Goal: Task Accomplishment & Management: Manage account settings

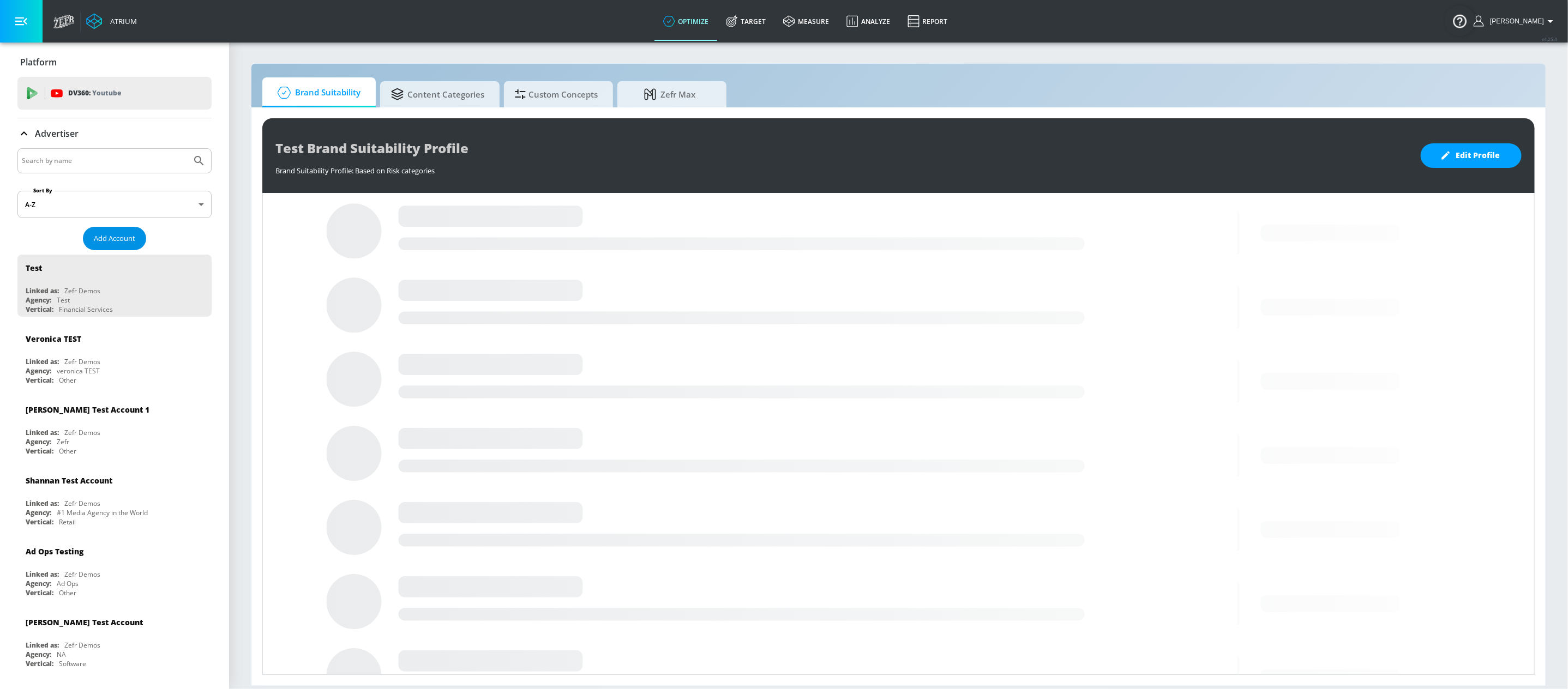
click at [114, 241] on span "Add Account" at bounding box center [115, 238] width 42 height 12
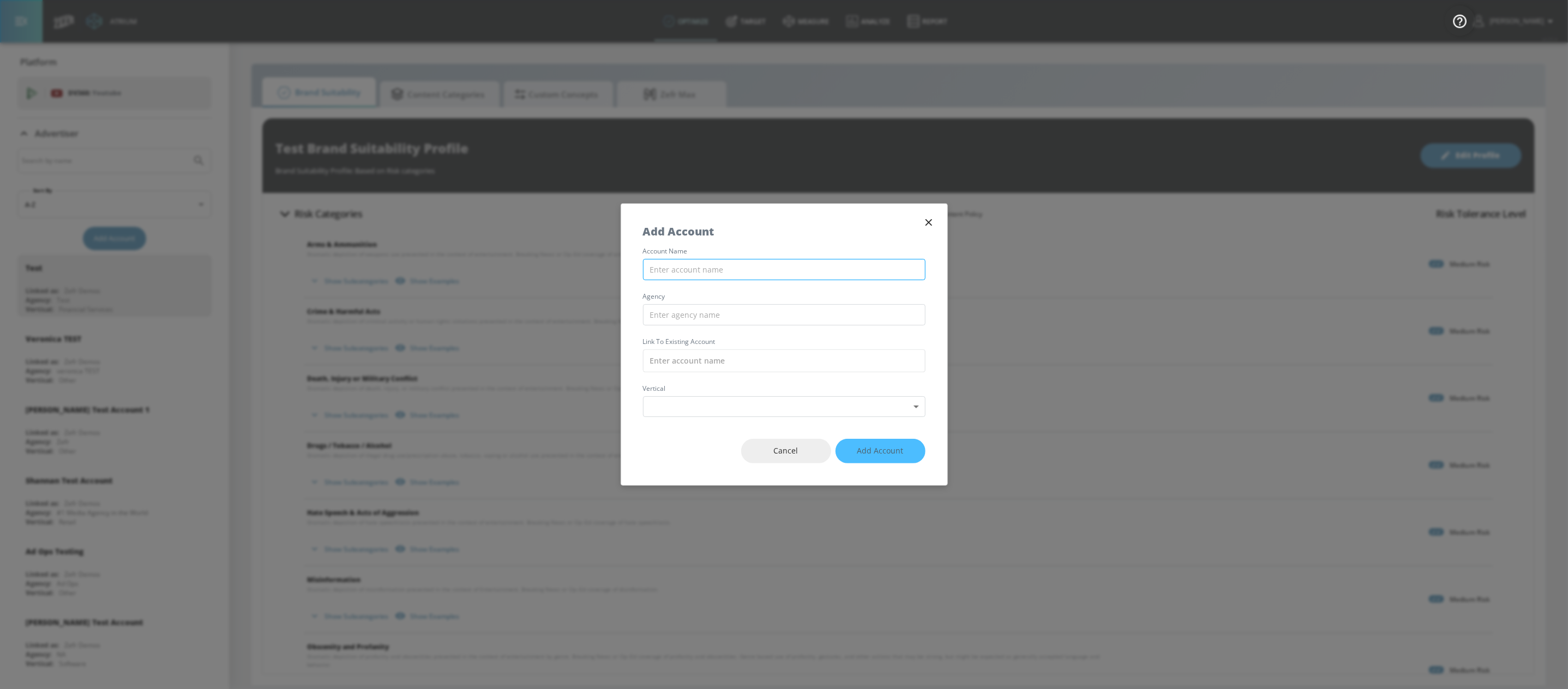
click at [725, 271] on input "text" at bounding box center [784, 269] width 282 height 21
type input "[PERSON_NAME]"
click at [807, 317] on input "text" at bounding box center [784, 315] width 282 height 21
type input "[PERSON_NAME]"
click at [785, 363] on input "text" at bounding box center [784, 361] width 282 height 23
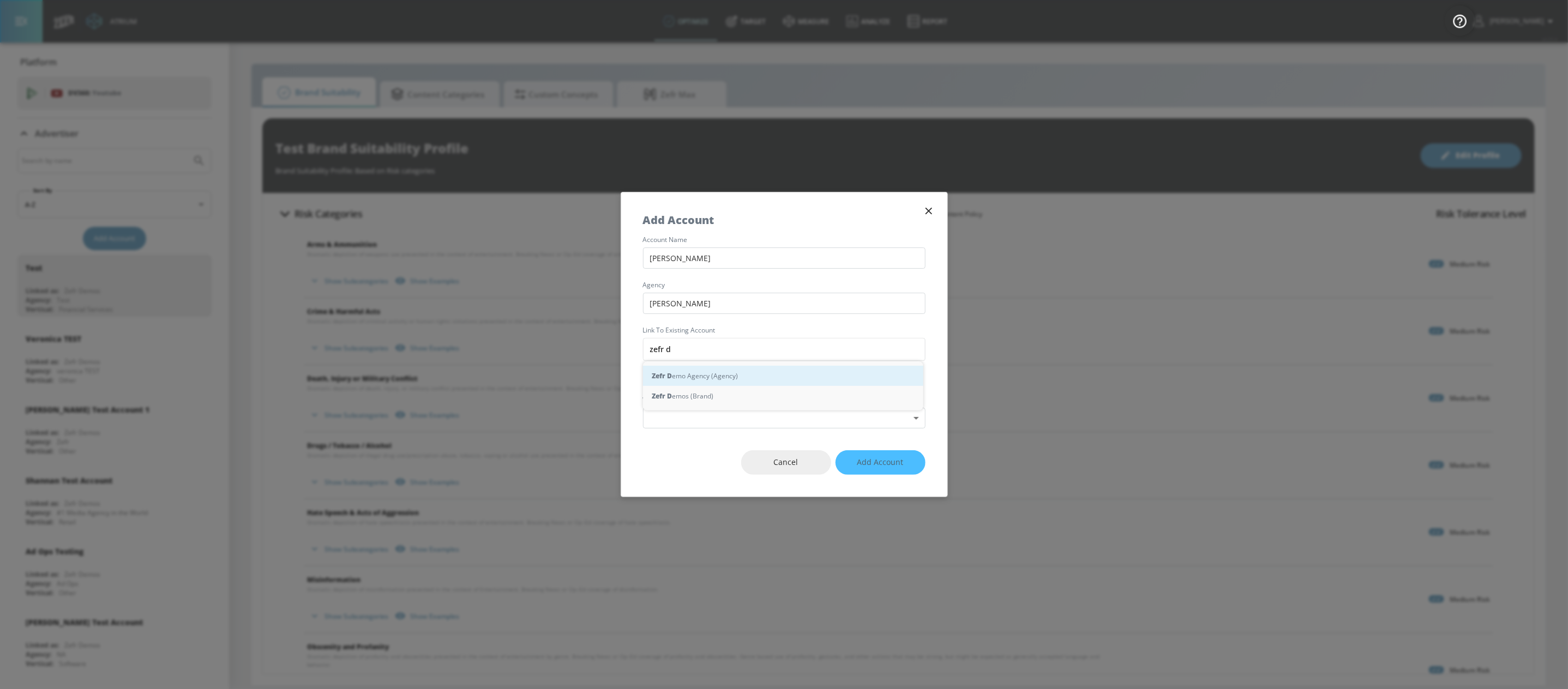
click at [767, 376] on div "Zefr D emo Agency (Agency)" at bounding box center [783, 376] width 280 height 20
type input "Zefr Demo Agency (Agency)"
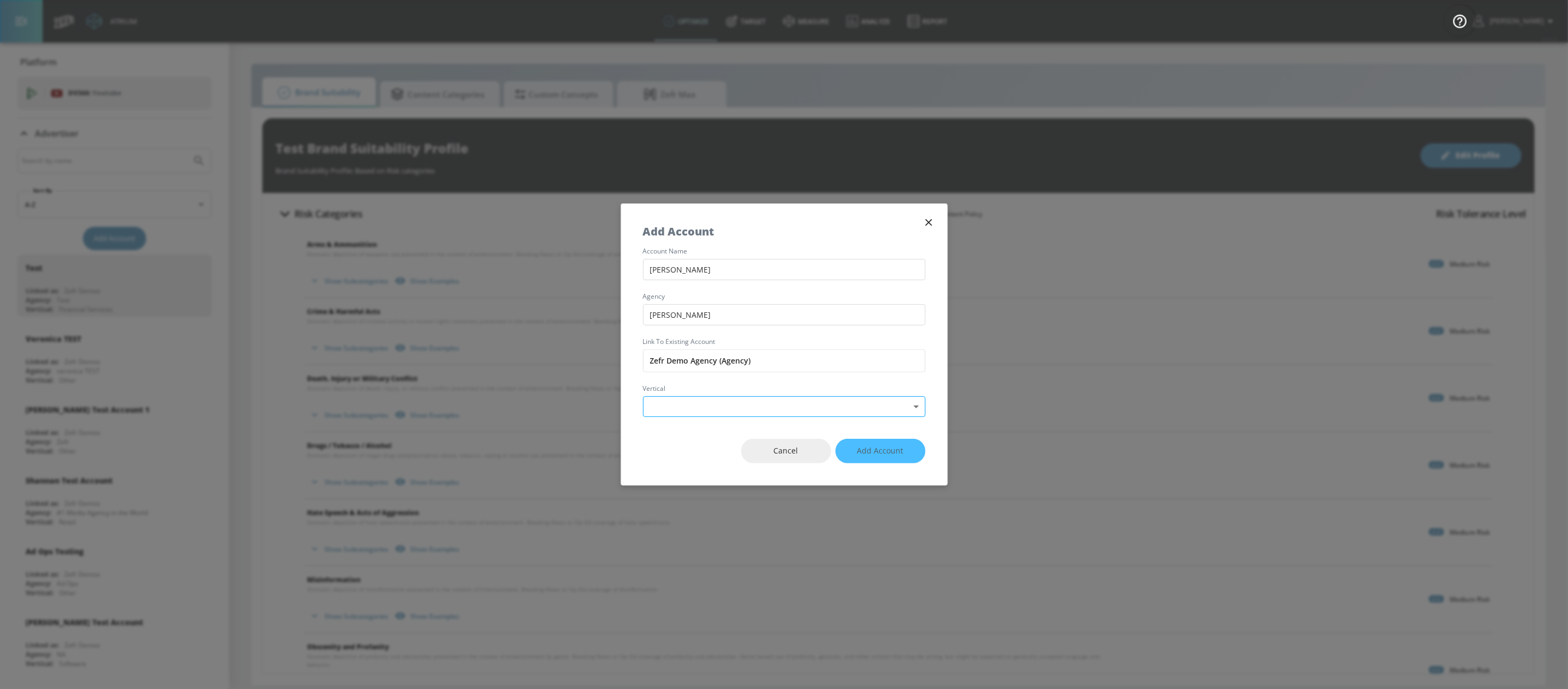
click at [722, 407] on body "Atrium optimize Target measure Analyze Report optimize Target measure Analyze R…" at bounding box center [784, 344] width 1568 height 689
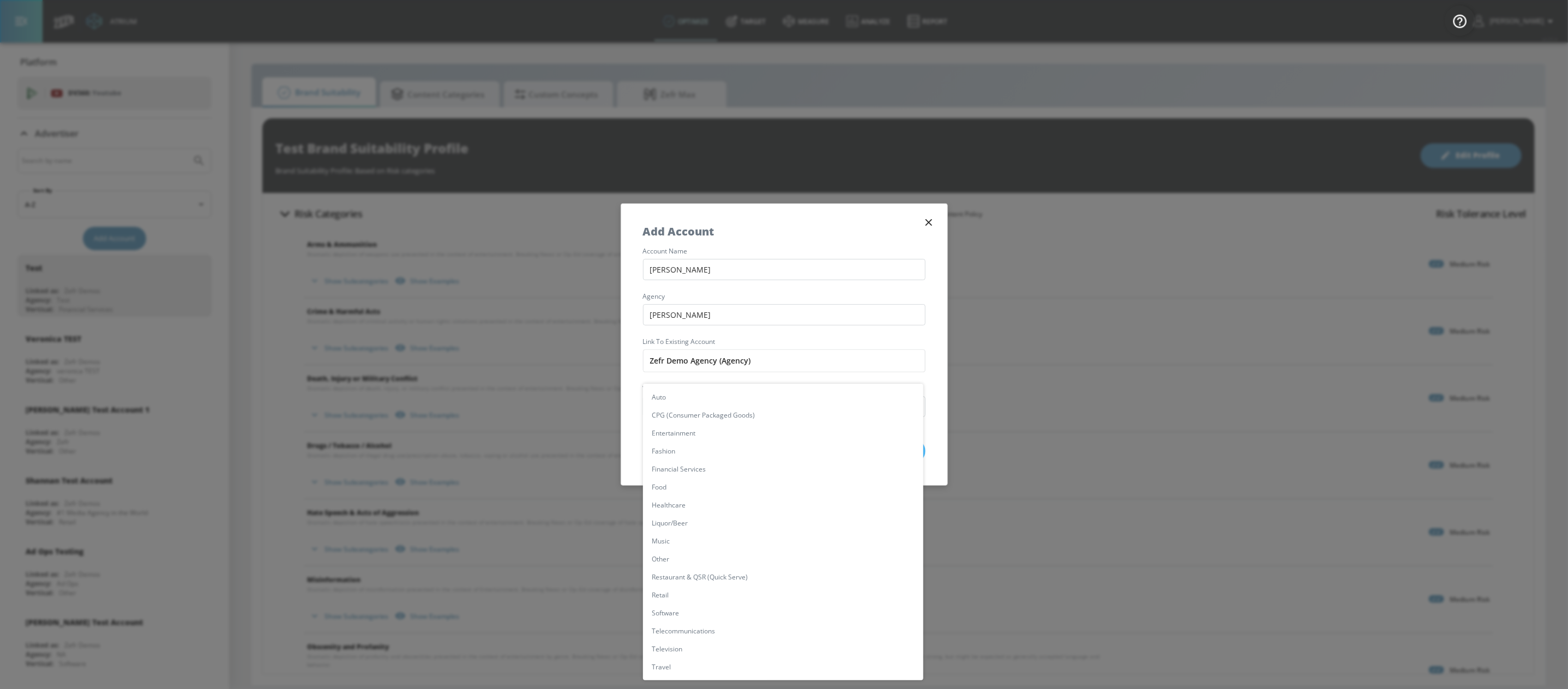
click at [680, 556] on li "Other" at bounding box center [783, 559] width 280 height 18
type input "[object Object]"
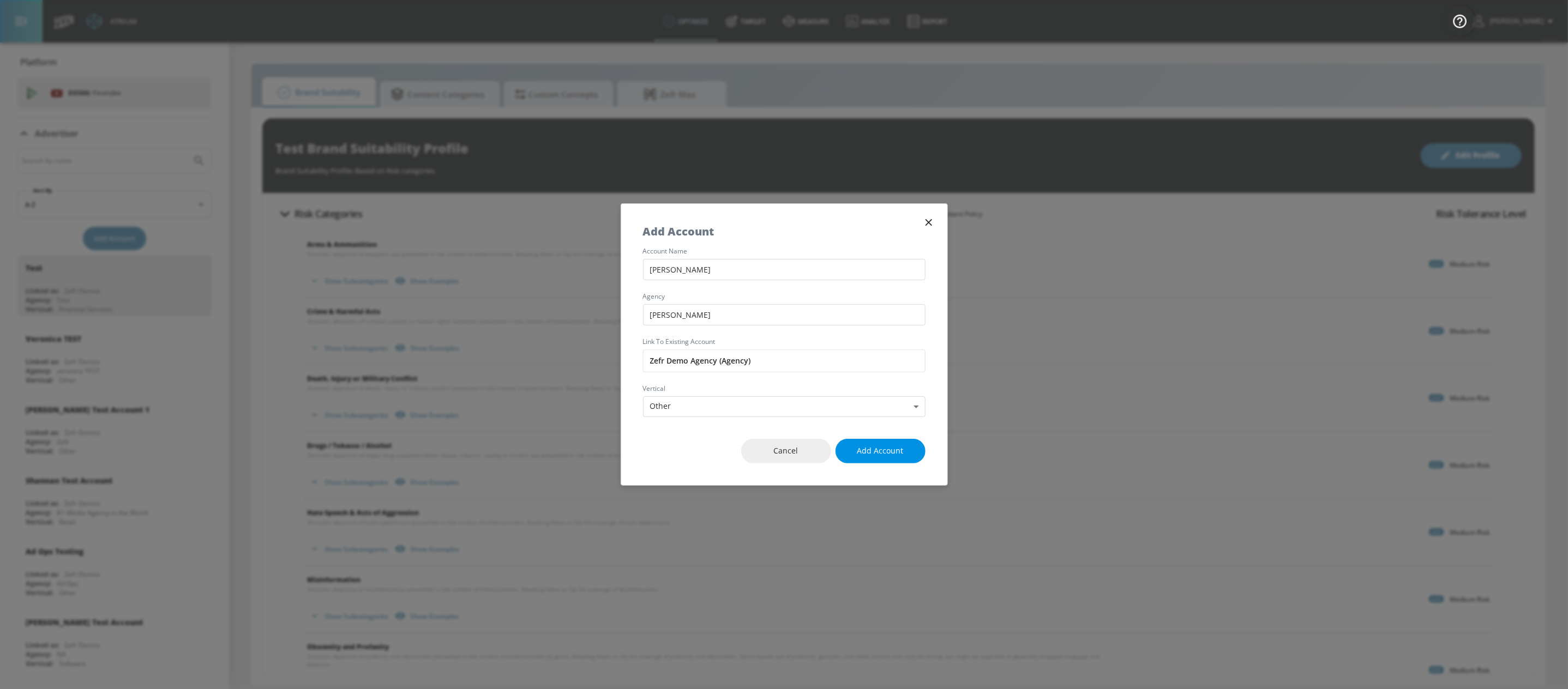
click at [879, 448] on span "Add Account" at bounding box center [880, 451] width 47 height 14
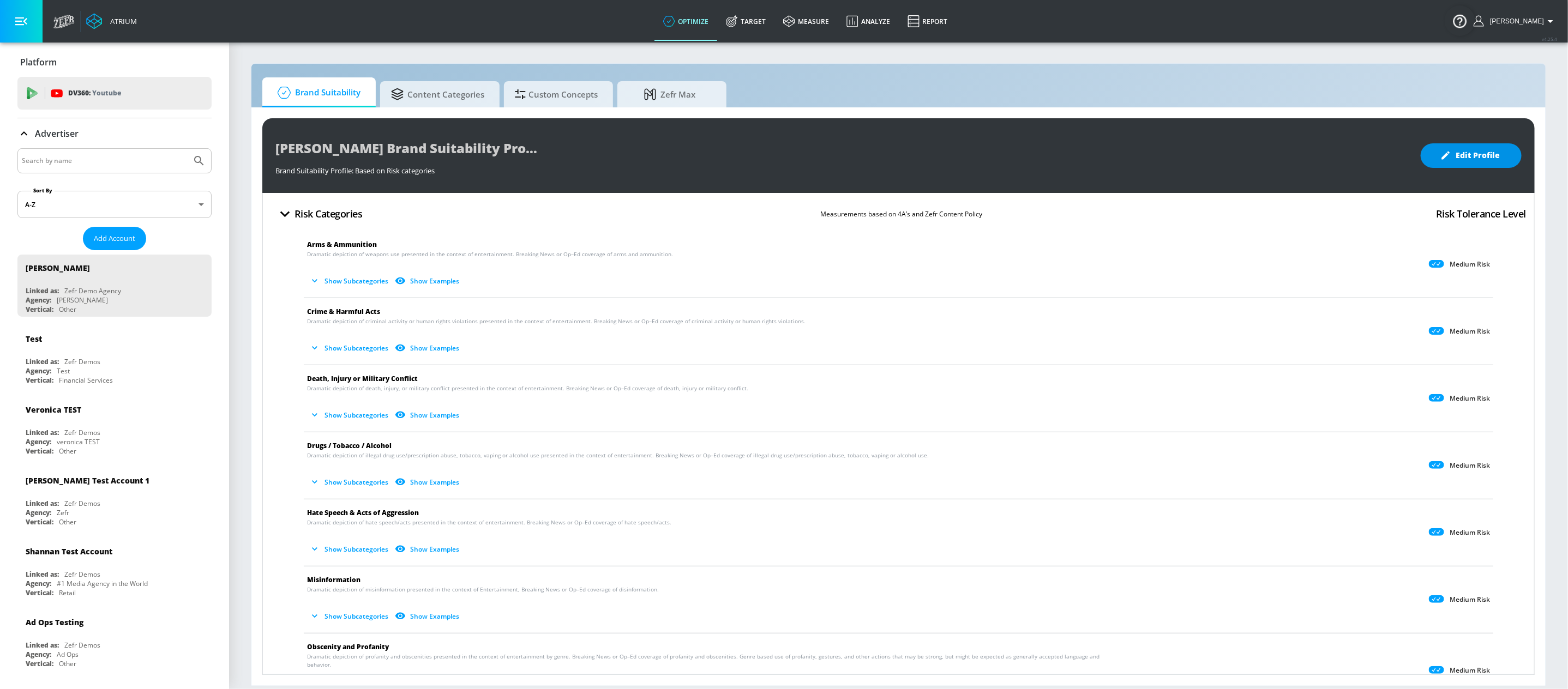
click at [1449, 157] on icon "button" at bounding box center [1445, 155] width 11 height 11
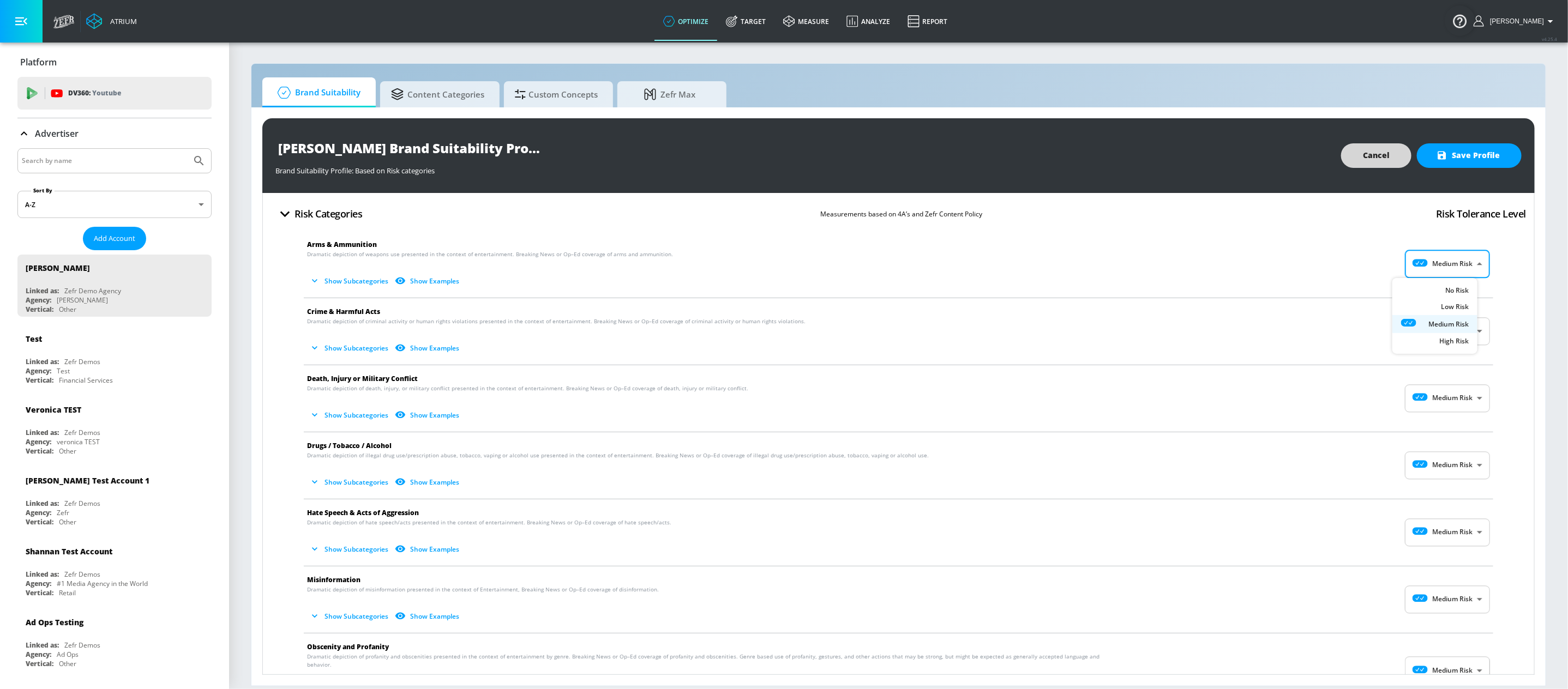
click at [1459, 273] on body "Atrium optimize Target measure Analyze Report optimize Target measure Analyze R…" at bounding box center [784, 344] width 1568 height 689
click at [1446, 308] on p "Low Risk" at bounding box center [1454, 309] width 28 height 10
type input "LOW"
click at [1442, 402] on body "Atrium optimize Target measure Analyze Report optimize Target measure Analyze R…" at bounding box center [784, 344] width 1568 height 689
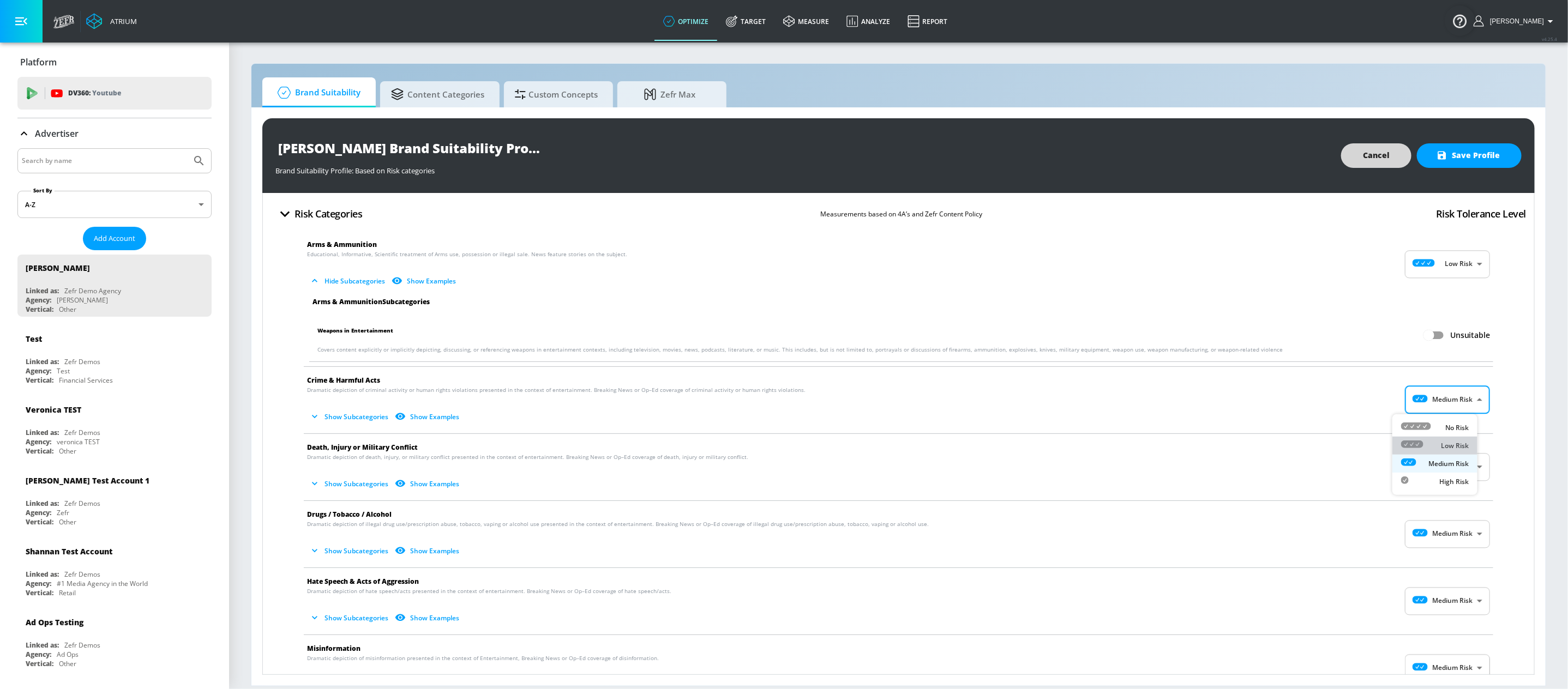
click at [1447, 448] on p "Low Risk" at bounding box center [1454, 446] width 28 height 10
type input "LOW"
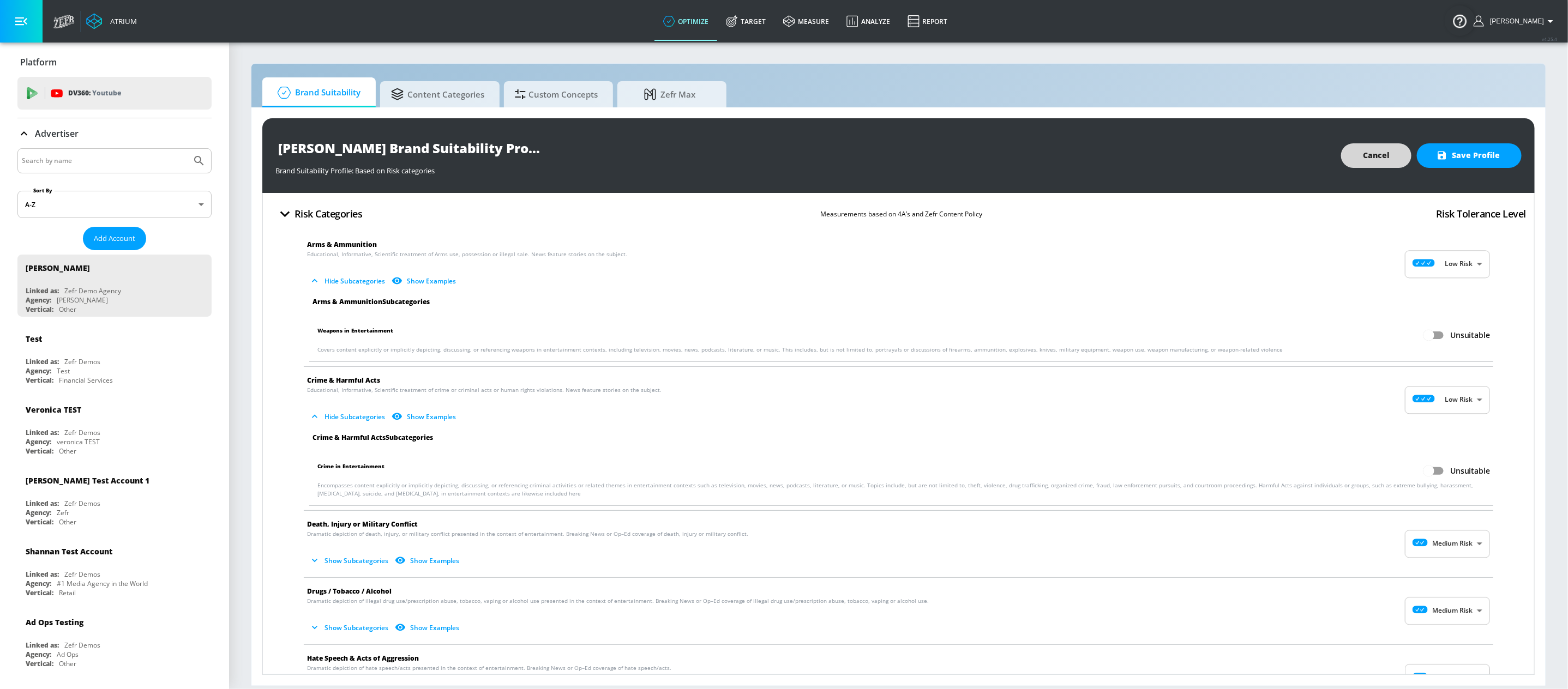
click at [1447, 523] on span "Death, Injury or Military Conflict" at bounding box center [889, 524] width 1165 height 11
click at [1451, 543] on body "Atrium optimize Target measure Analyze Report optimize Target measure Analyze R…" at bounding box center [784, 344] width 1568 height 689
click at [1439, 587] on div "Low Risk" at bounding box center [1435, 590] width 68 height 11
type input "LOW"
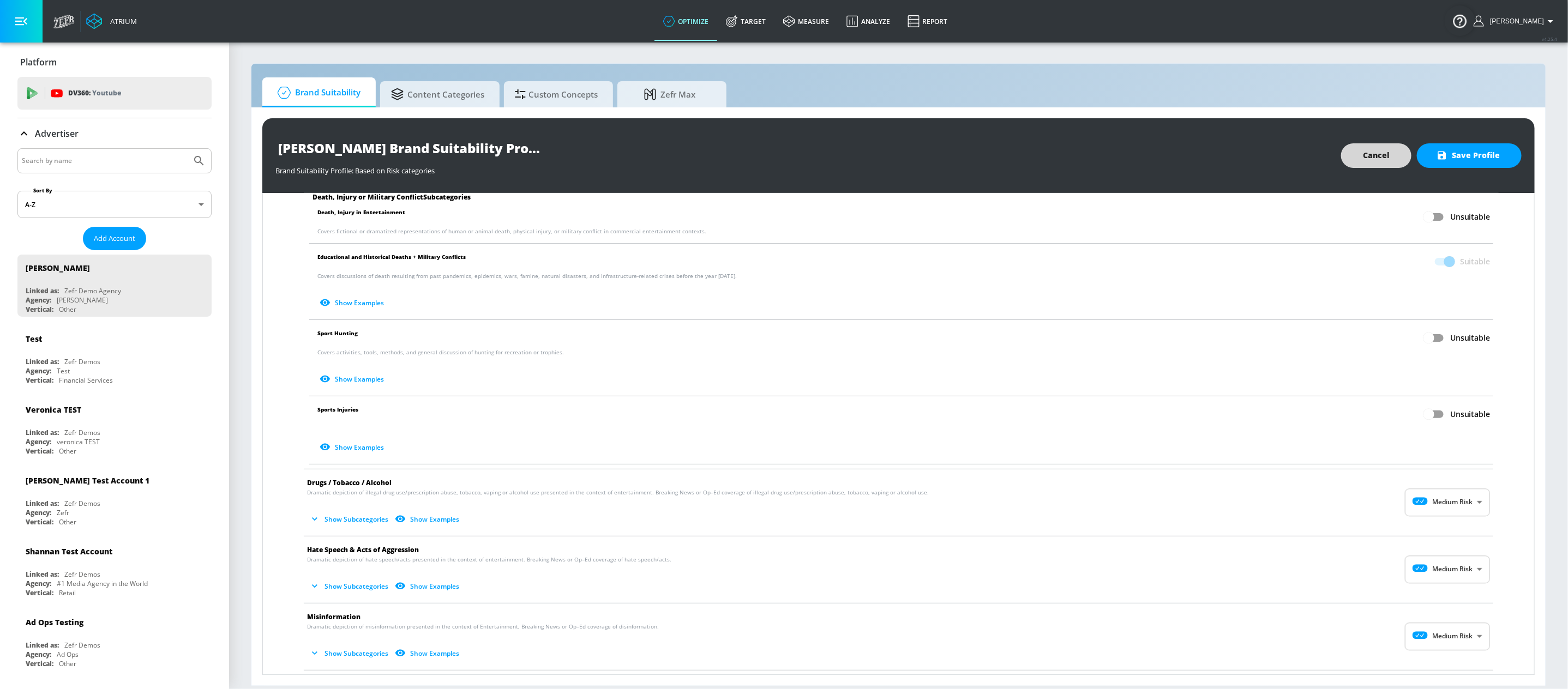
scroll to position [412, 0]
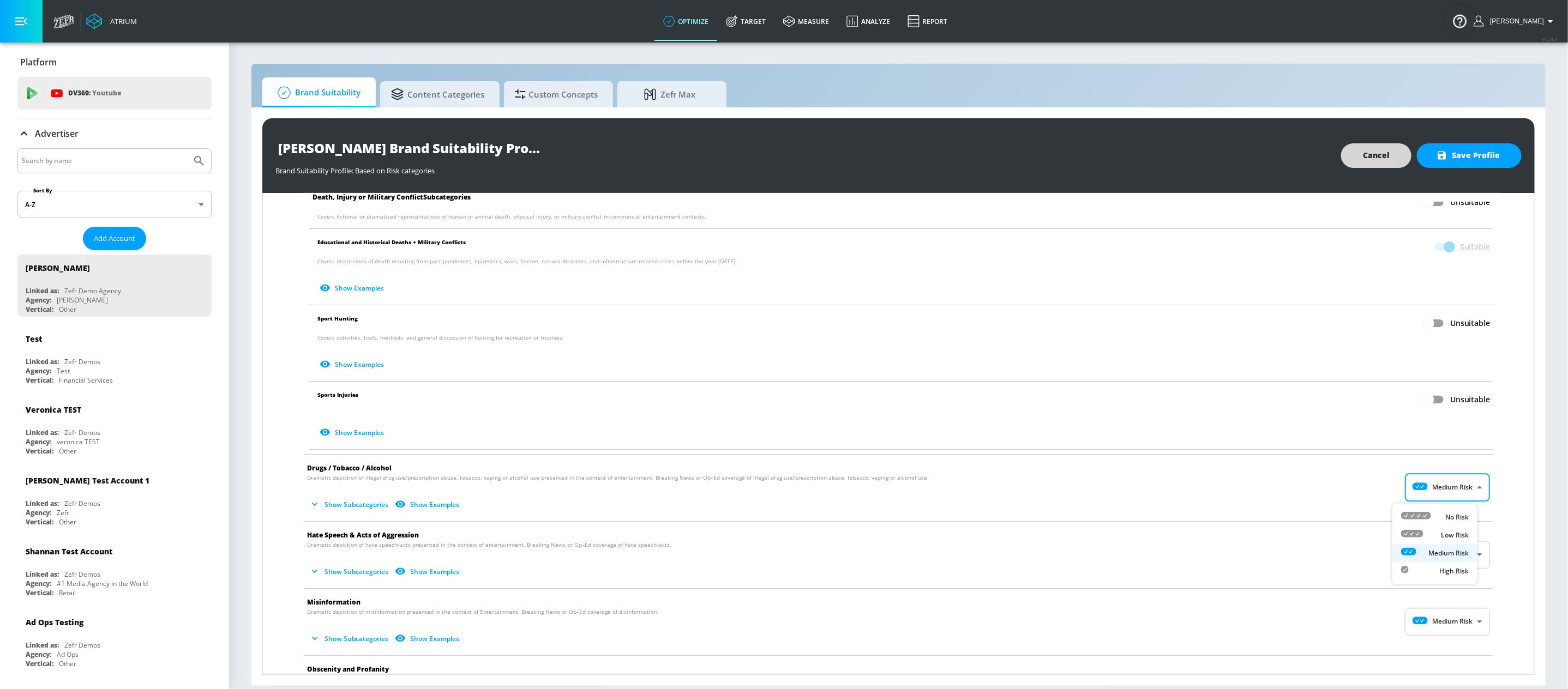
click at [1422, 493] on body "Atrium optimize Target measure Analyze Report optimize Target measure Analyze R…" at bounding box center [784, 344] width 1568 height 689
click at [1435, 537] on div "Low Risk" at bounding box center [1435, 535] width 68 height 11
type input "LOW"
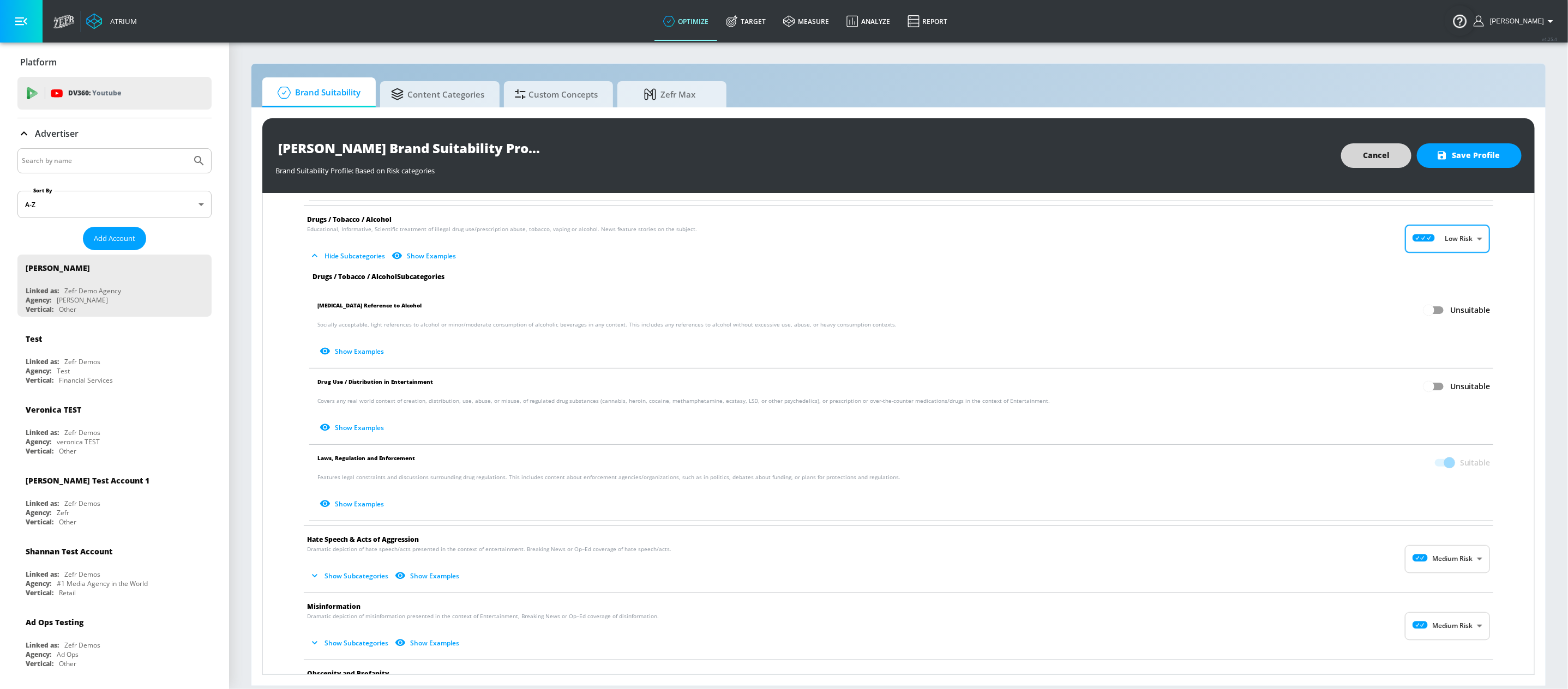
scroll to position [665, 0]
click at [1442, 559] on body "Atrium optimize Target measure Analyze Report optimize Target measure Analyze R…" at bounding box center [784, 344] width 1568 height 689
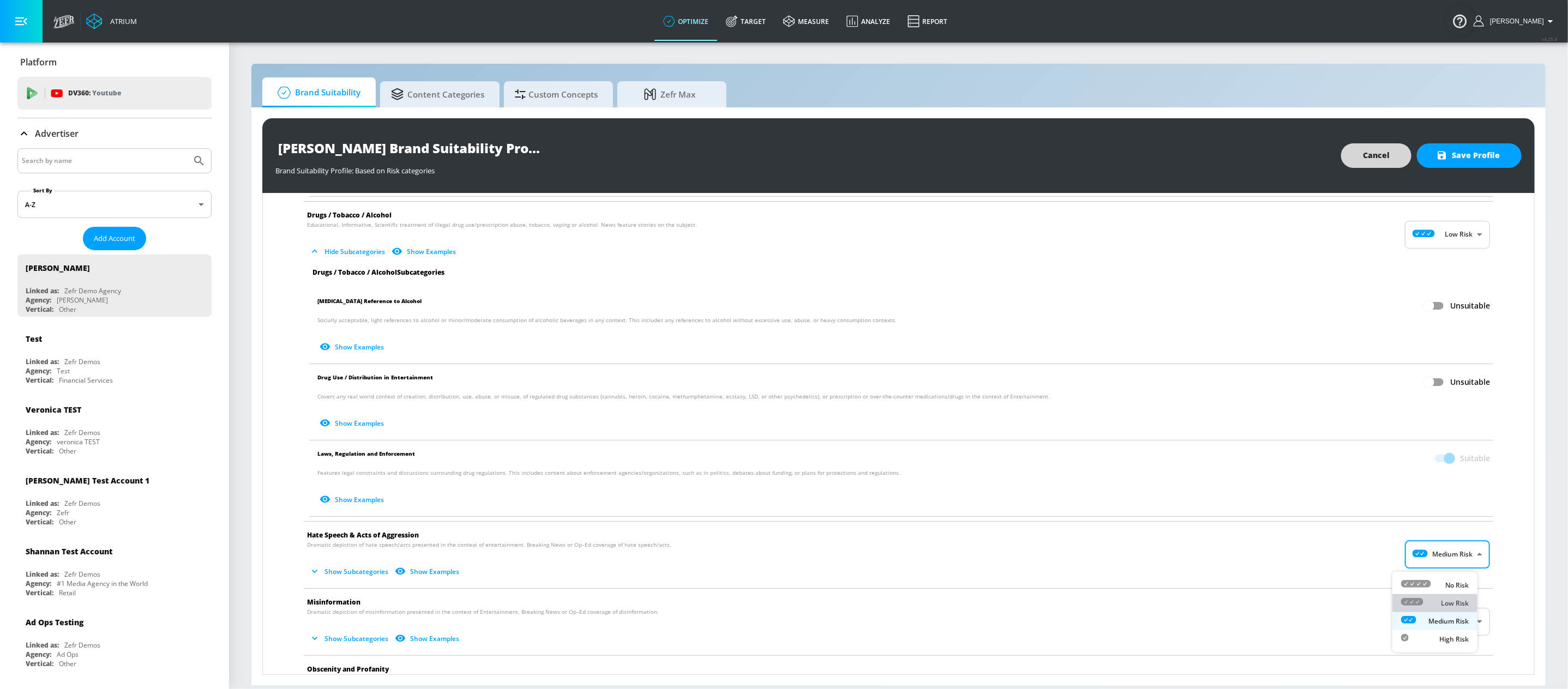
click at [1444, 598] on p "Low Risk" at bounding box center [1454, 603] width 28 height 10
type input "LOW"
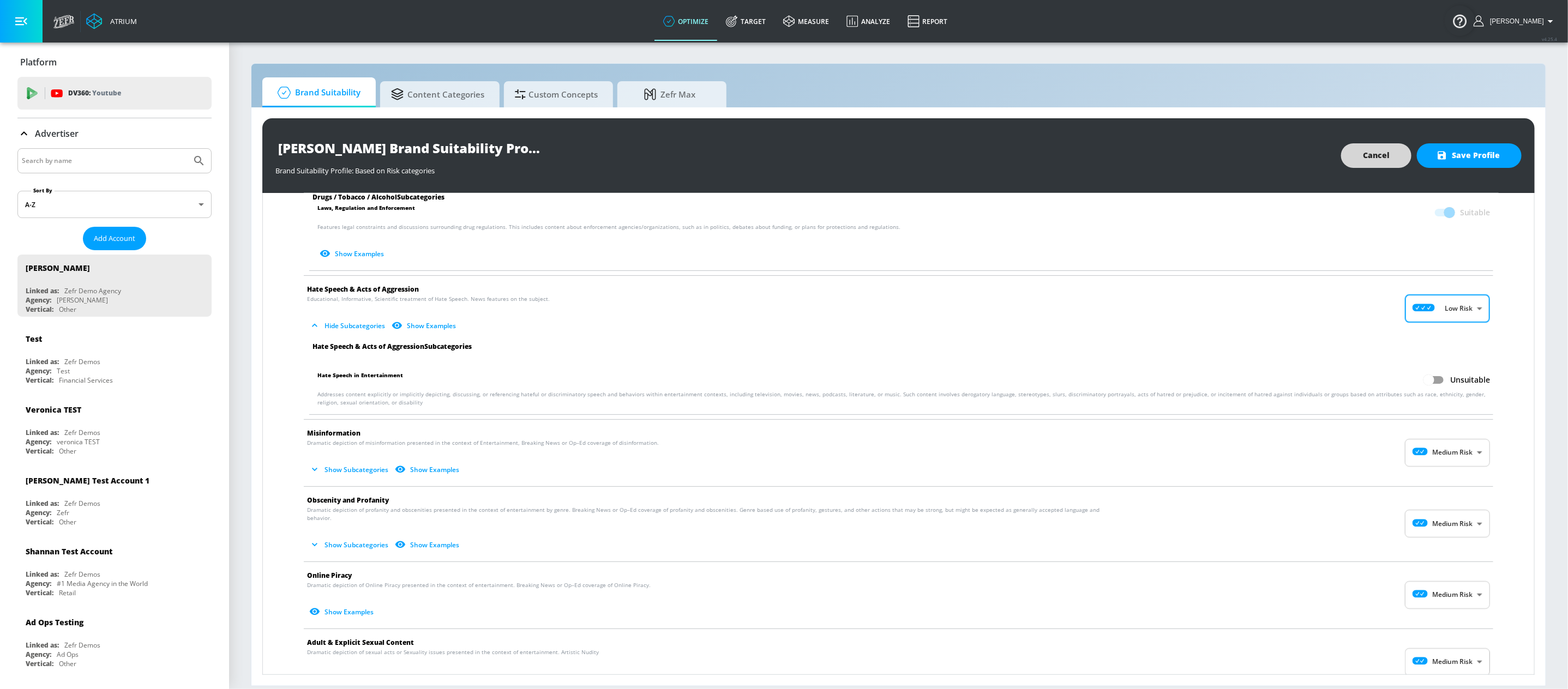
scroll to position [922, 0]
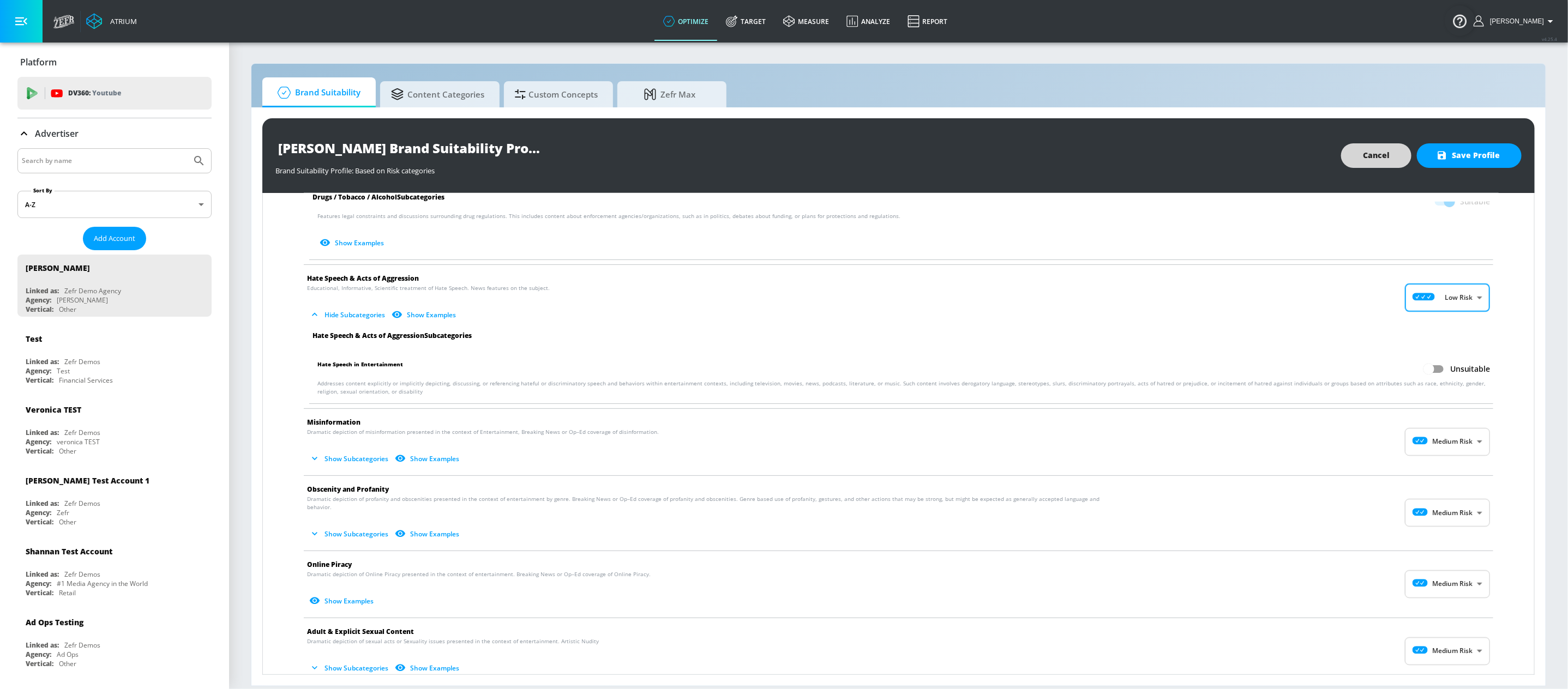
click at [1426, 440] on body "Atrium optimize Target measure Analyze Report optimize Target measure Analyze R…" at bounding box center [784, 344] width 1568 height 689
click at [1432, 486] on div "Low Risk" at bounding box center [1435, 491] width 68 height 11
type input "LOW"
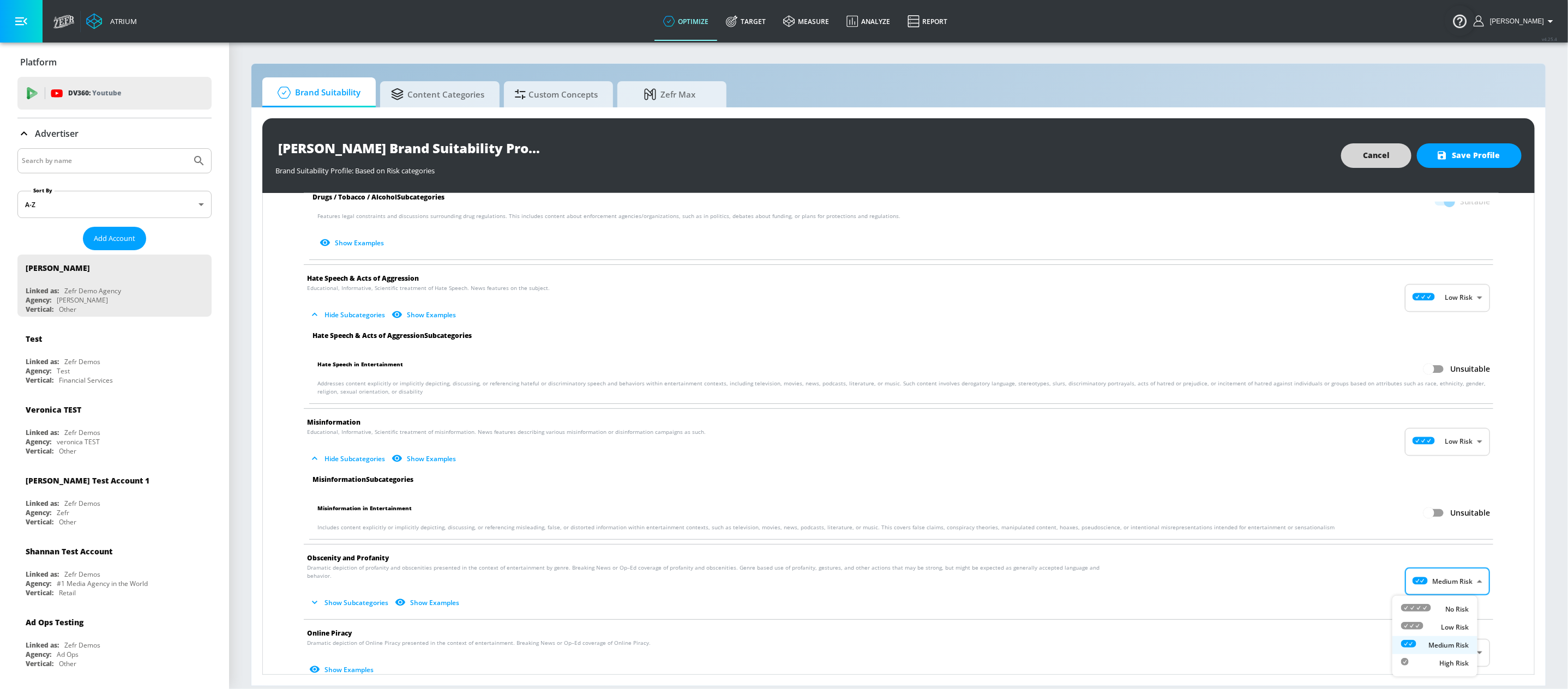
click at [1457, 593] on body "Atrium optimize Target measure Analyze Report optimize Target measure Analyze R…" at bounding box center [784, 344] width 1568 height 689
click at [1436, 635] on li "Low Risk" at bounding box center [1435, 627] width 85 height 18
type input "LOW"
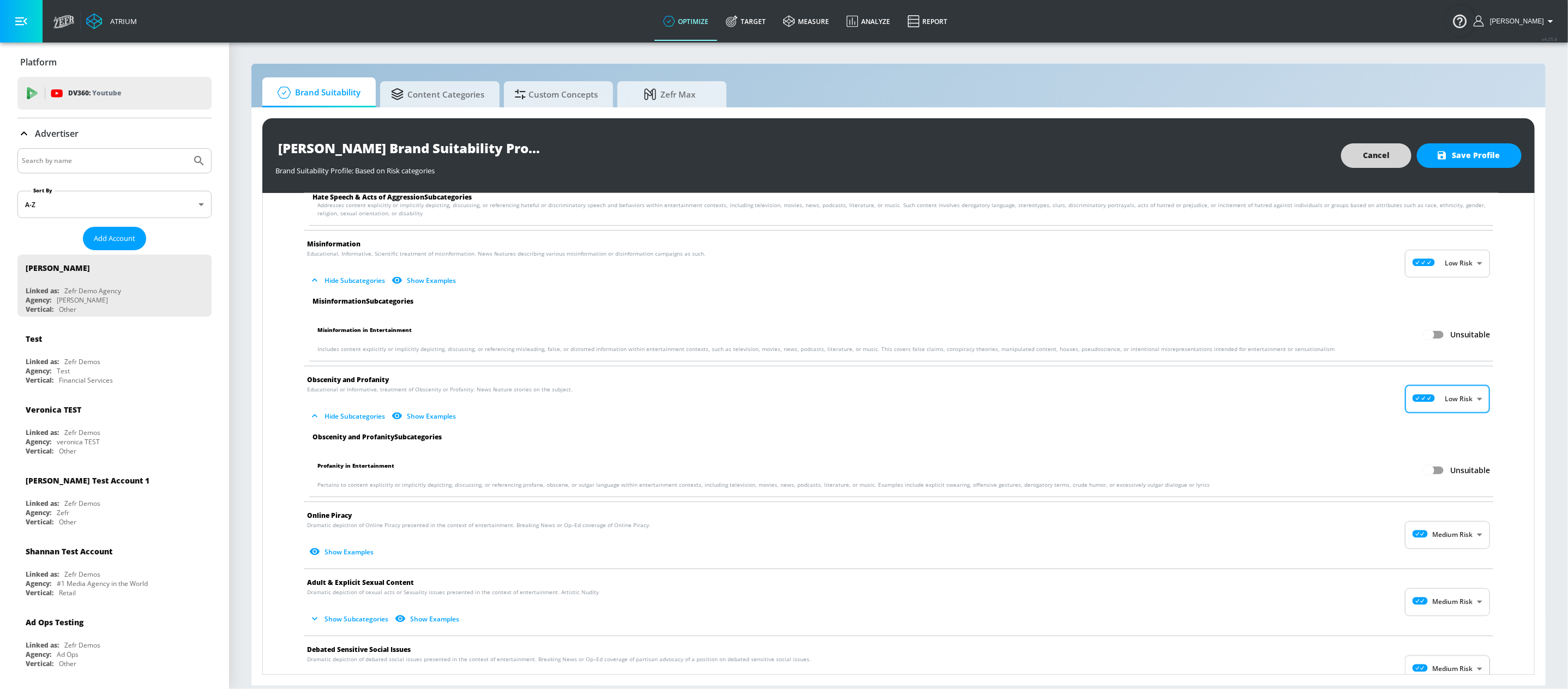
scroll to position [1115, 0]
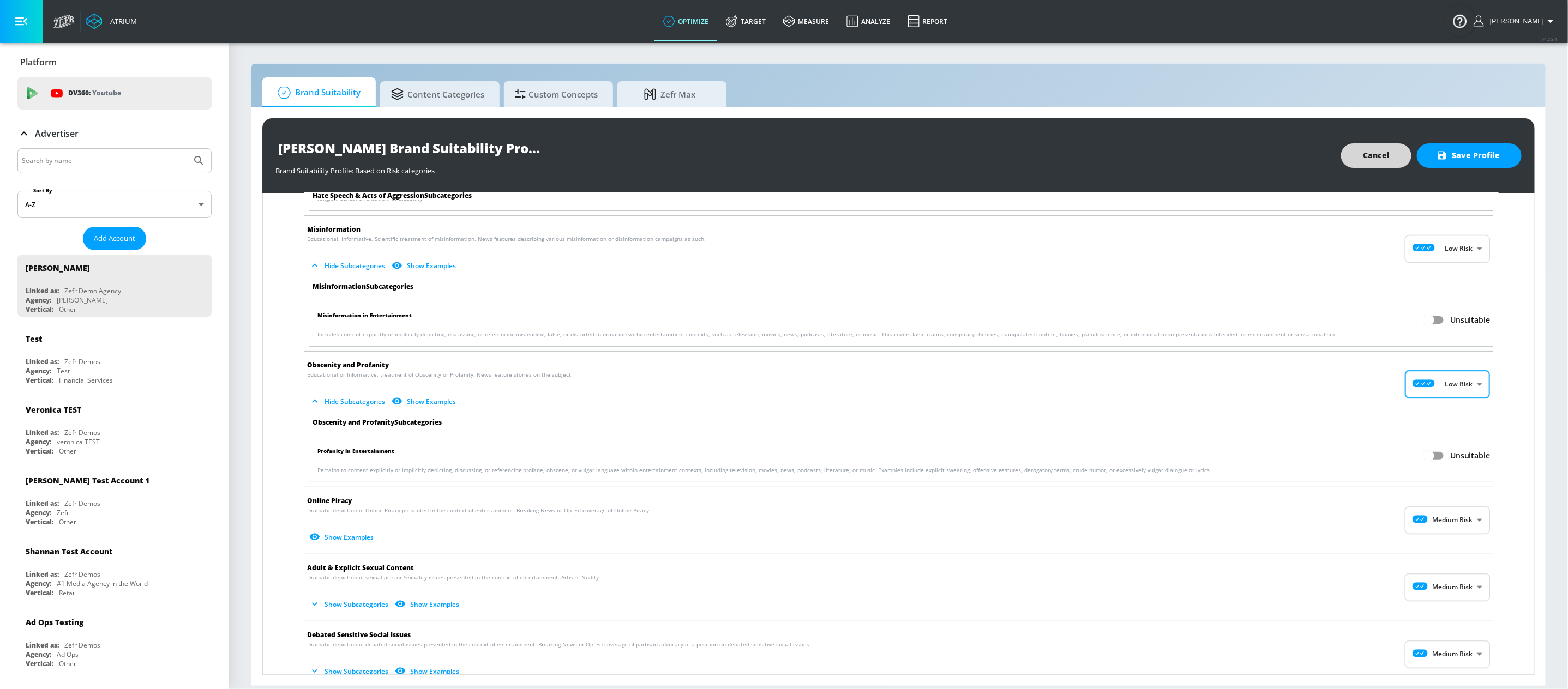
click at [1421, 532] on body "Atrium optimize Target measure Analyze Report optimize Target measure Analyze R…" at bounding box center [784, 344] width 1568 height 689
click at [1421, 565] on icon at bounding box center [1412, 569] width 22 height 7
type input "LOW"
click at [1442, 596] on body "Atrium optimize Target measure Analyze Report optimize Target measure Analyze R…" at bounding box center [784, 344] width 1568 height 689
click at [1445, 631] on p "Low Risk" at bounding box center [1454, 631] width 28 height 10
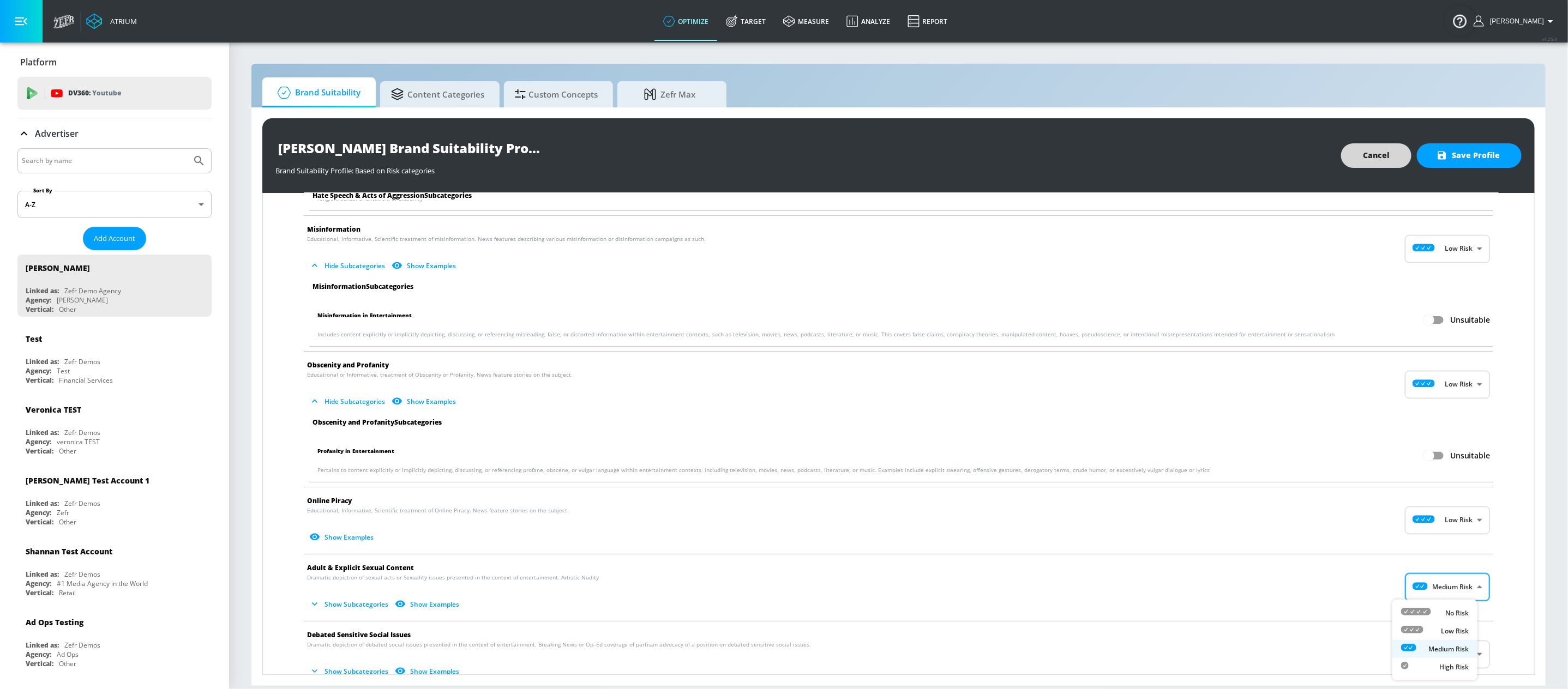
type input "LOW"
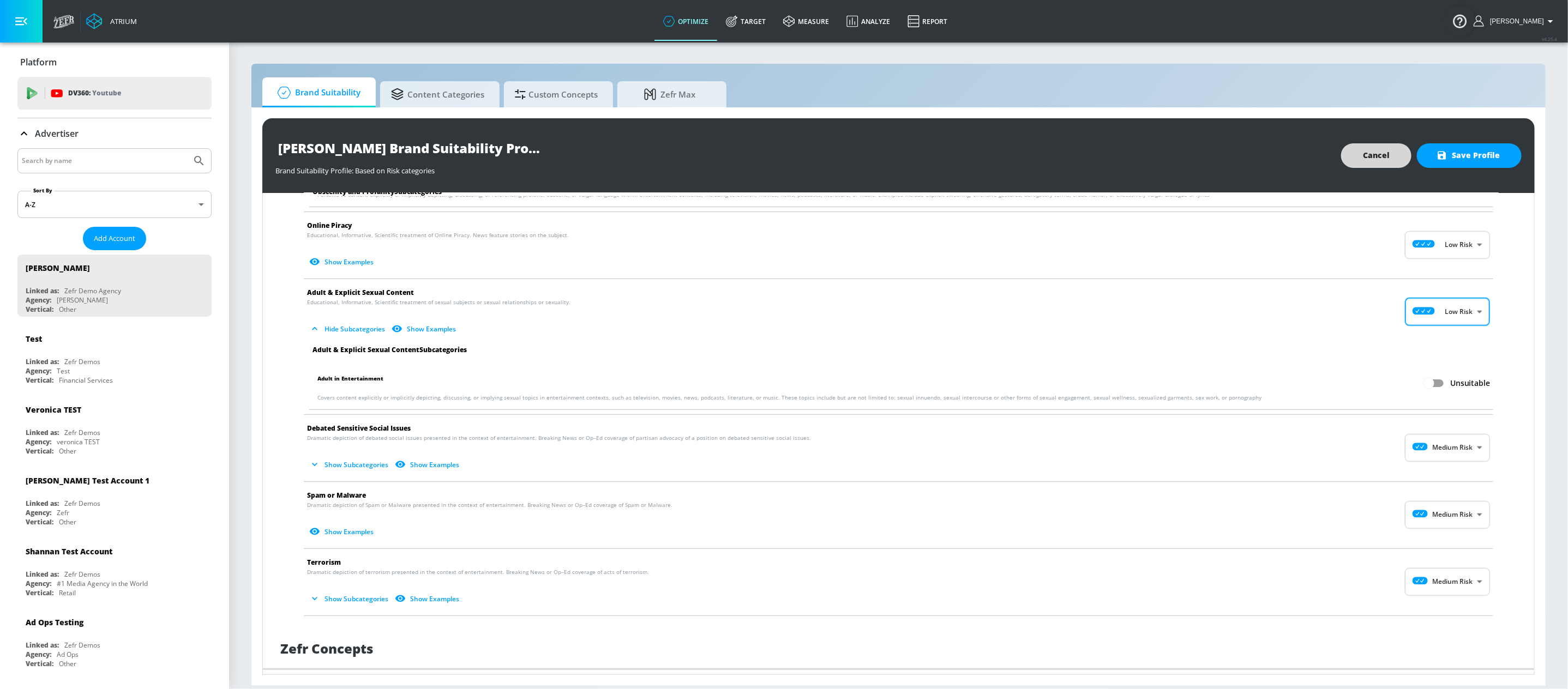
scroll to position [1415, 0]
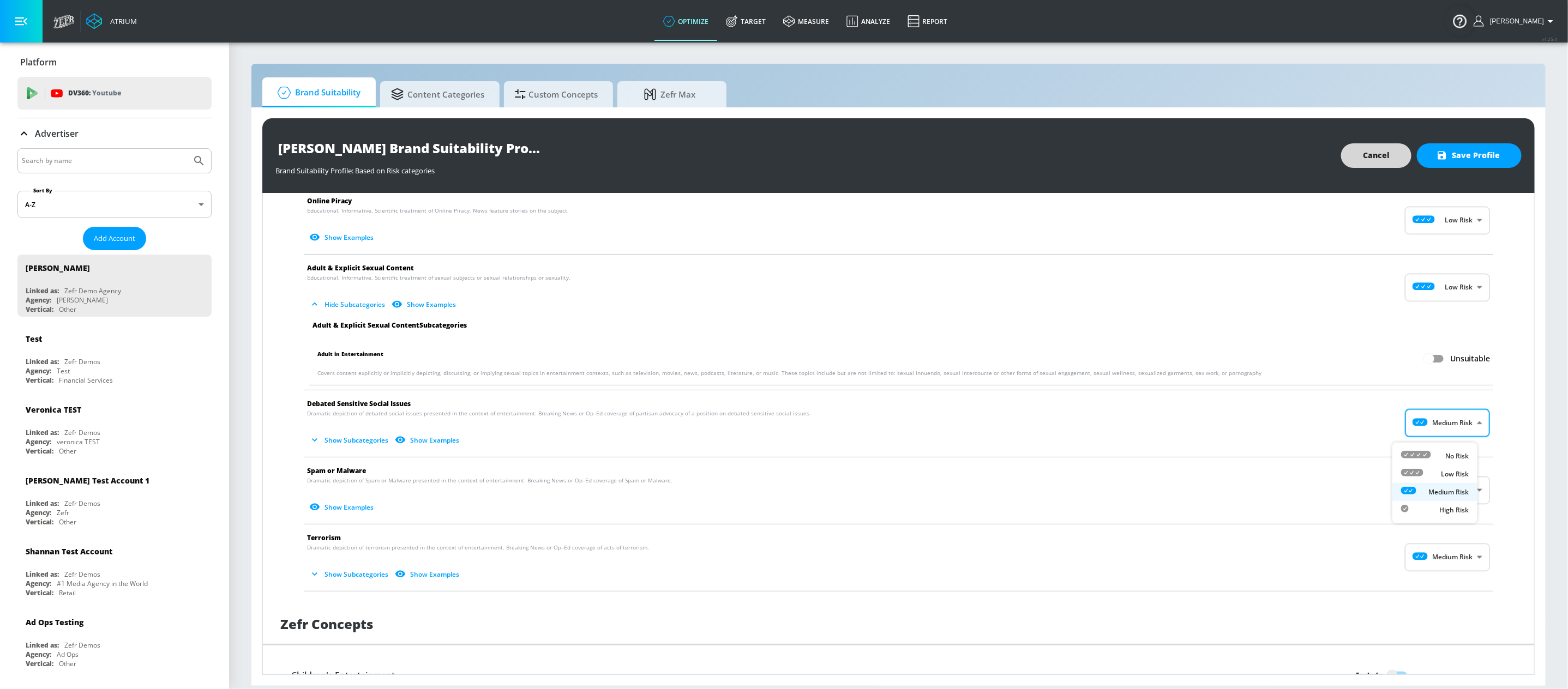
click at [1425, 426] on body "Atrium optimize Target measure Analyze Report optimize Target measure Analyze R…" at bounding box center [784, 344] width 1568 height 689
click at [1439, 469] on div "Low Risk" at bounding box center [1435, 474] width 68 height 11
type input "LOW"
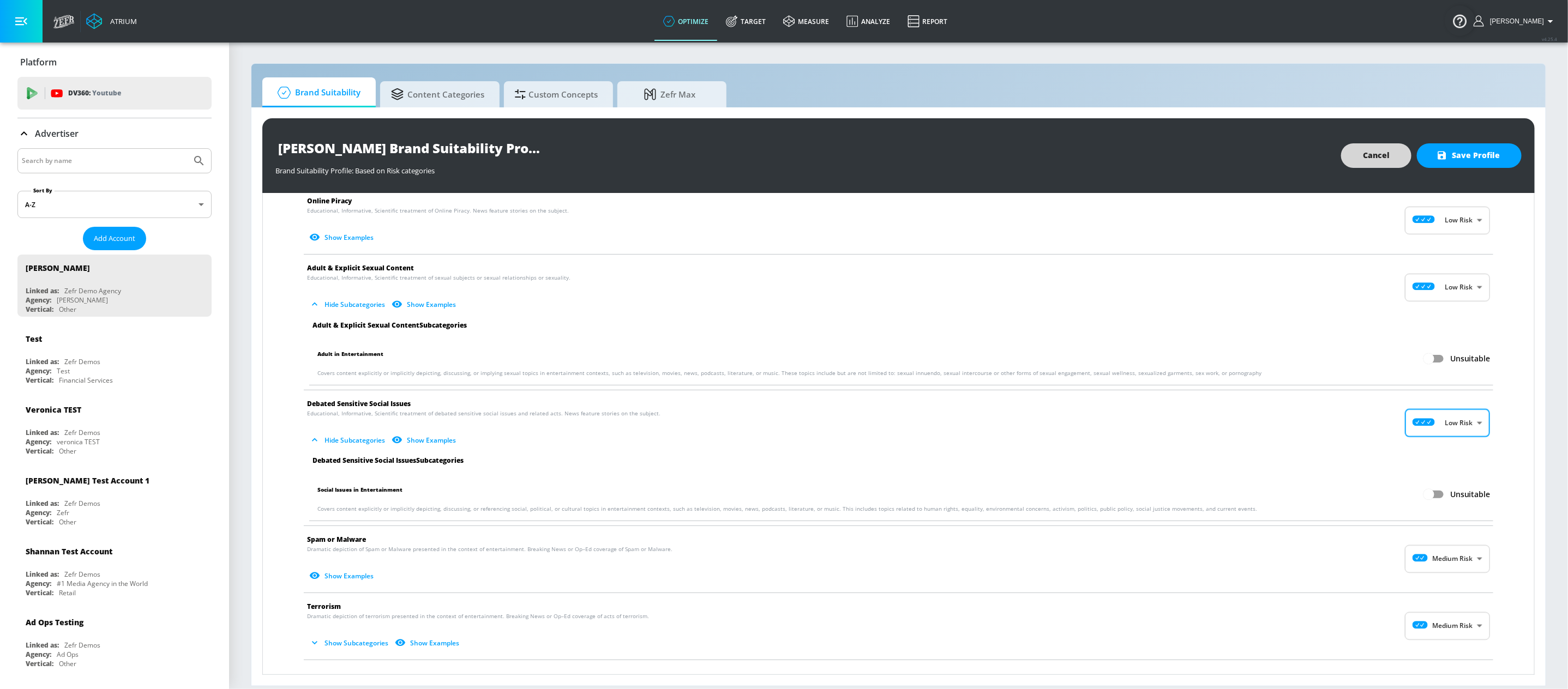
click at [1446, 564] on body "Atrium optimize Target measure Analyze Report optimize Target measure Analyze R…" at bounding box center [784, 344] width 1568 height 689
click at [1453, 617] on li "Low Risk" at bounding box center [1435, 610] width 85 height 18
type input "LOW"
click at [1457, 636] on body "Atrium optimize Target measure Analyze Report optimize Target measure Analyze R…" at bounding box center [784, 344] width 1568 height 689
click at [1426, 633] on div "Low Risk" at bounding box center [1435, 631] width 68 height 11
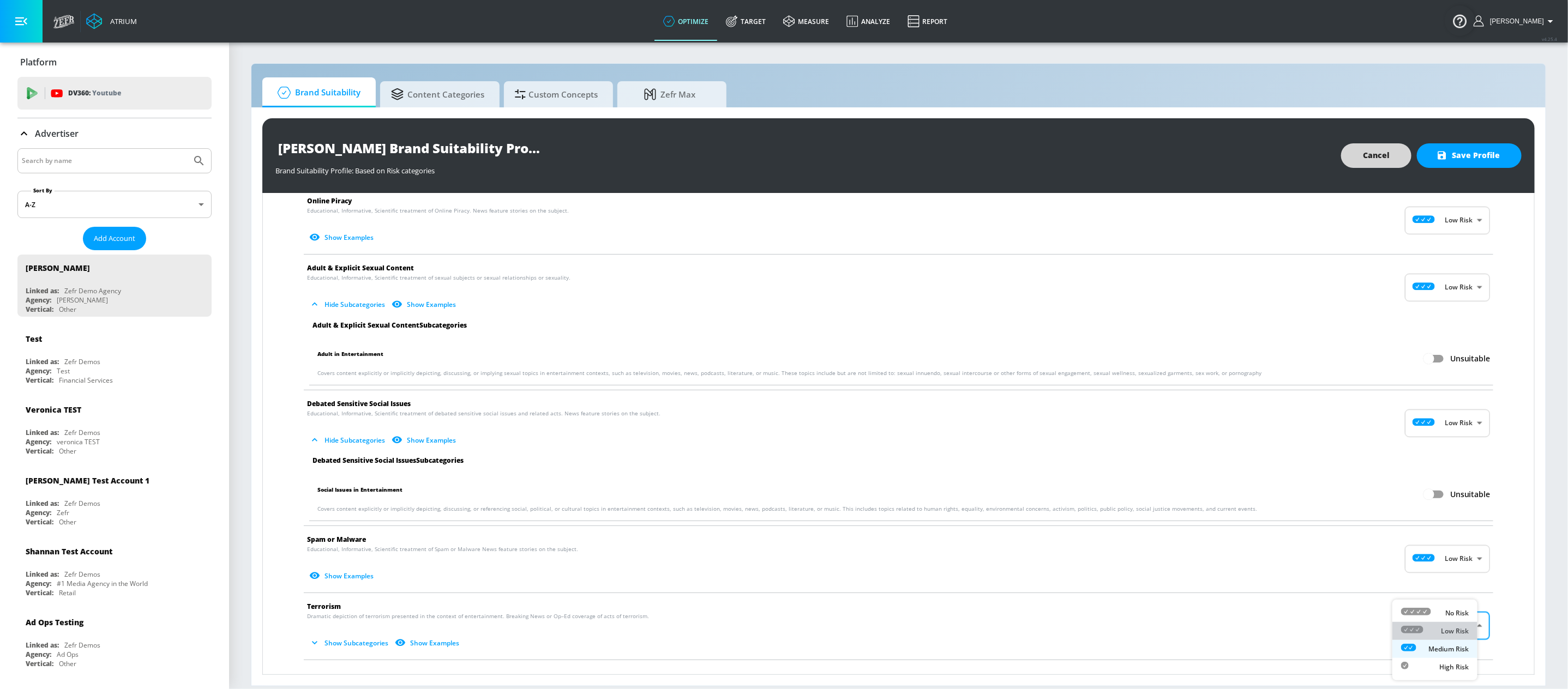
type input "LOW"
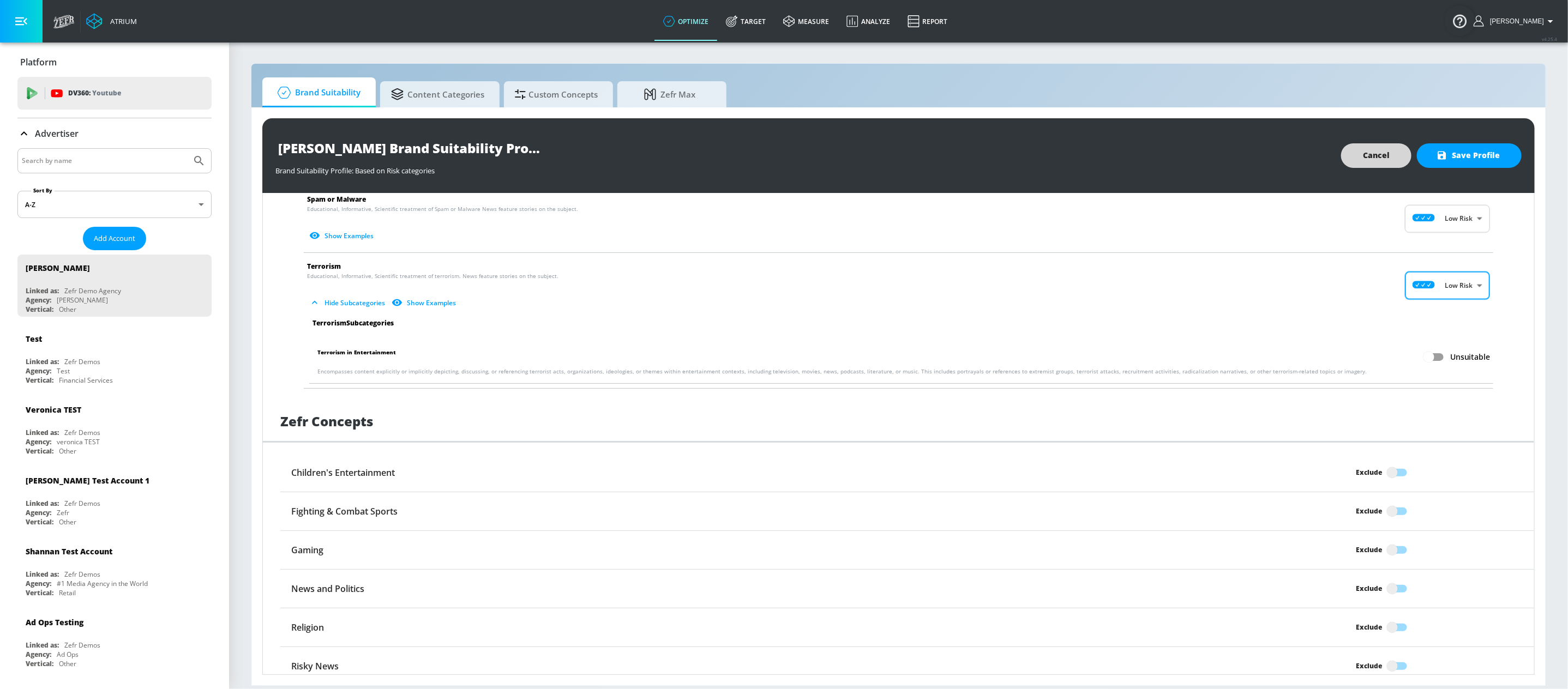
scroll to position [1772, 0]
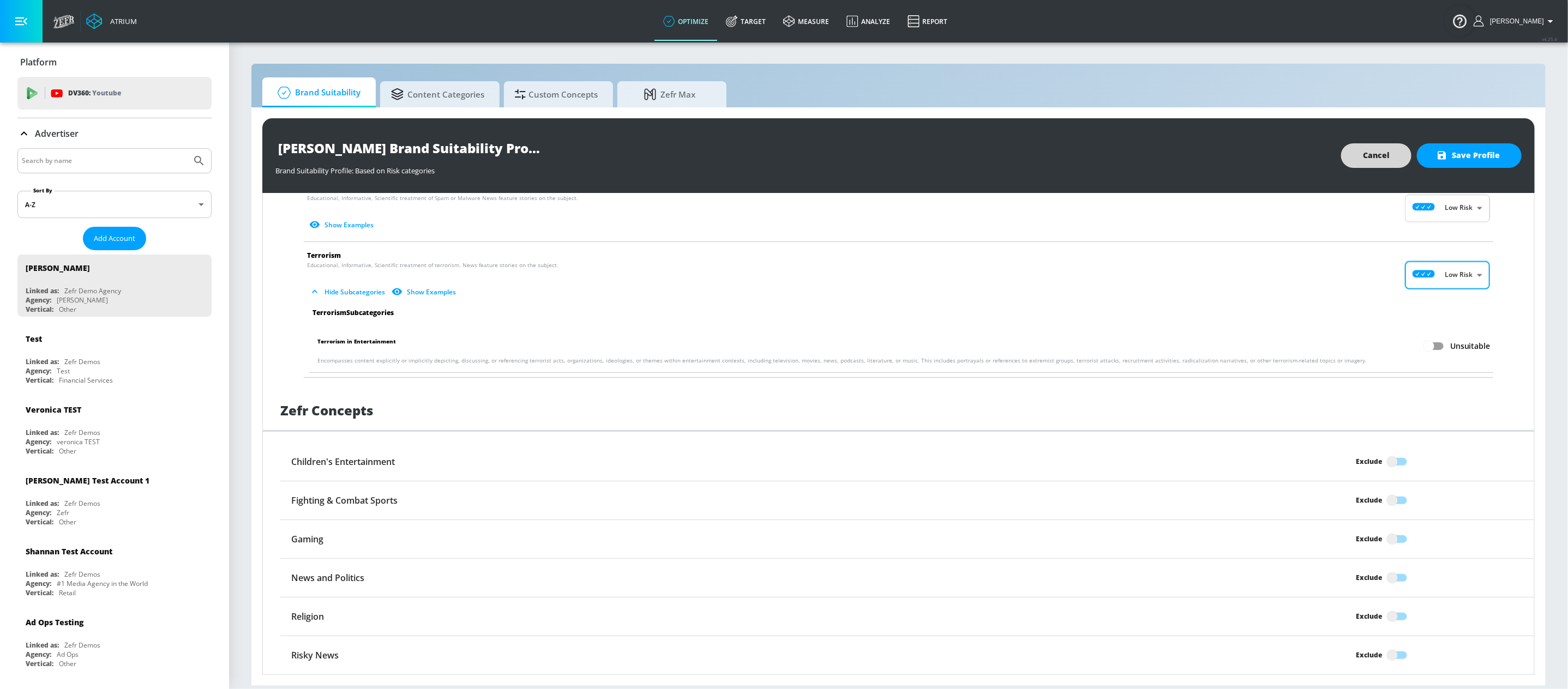
click at [1382, 458] on input "Exclude" at bounding box center [1392, 461] width 62 height 20
checkbox input "true"
click at [1388, 493] on input "Exclude" at bounding box center [1392, 500] width 62 height 20
checkbox input "true"
click at [1389, 579] on input "Exclude" at bounding box center [1392, 577] width 62 height 20
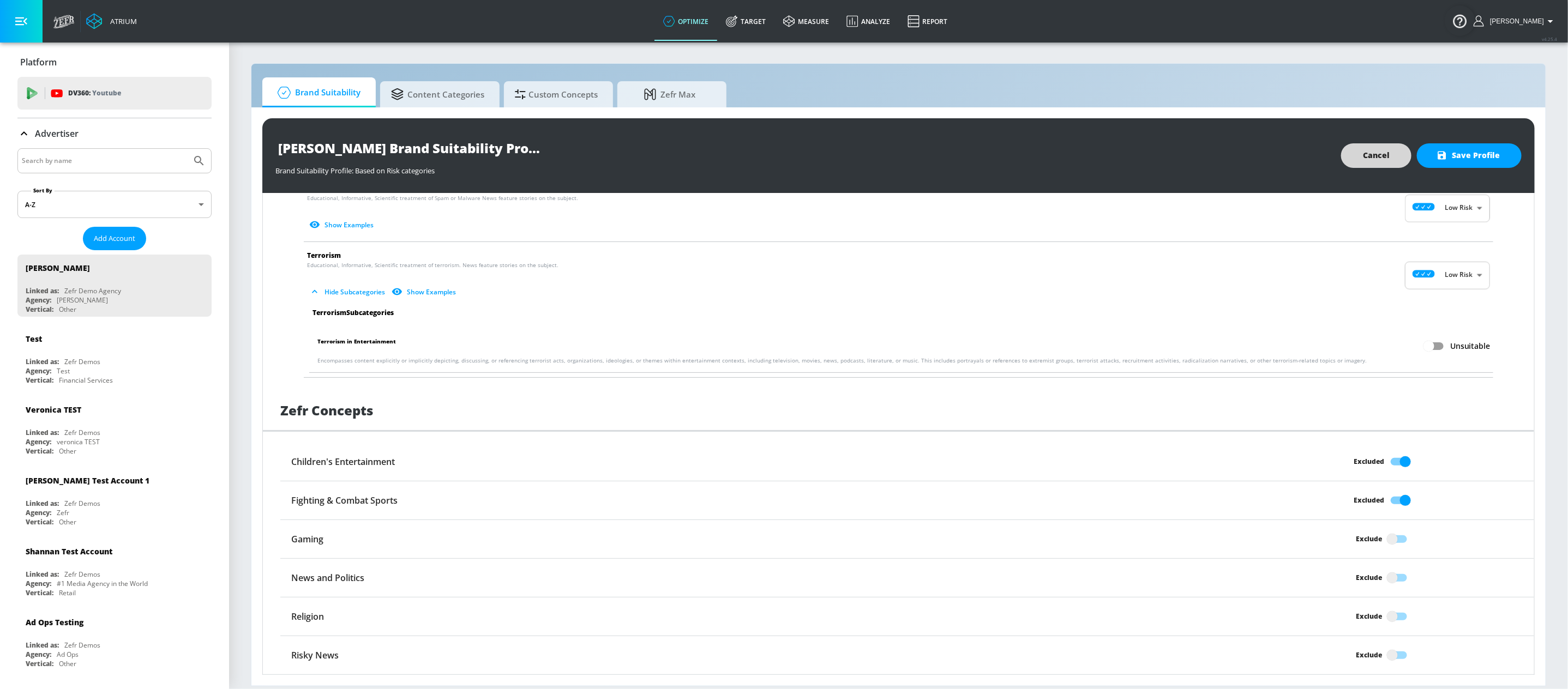
checkbox input "true"
click at [1388, 616] on input "Exclude" at bounding box center [1392, 616] width 62 height 20
checkbox input "true"
click at [1387, 654] on input "Exclude" at bounding box center [1392, 655] width 62 height 20
checkbox input "true"
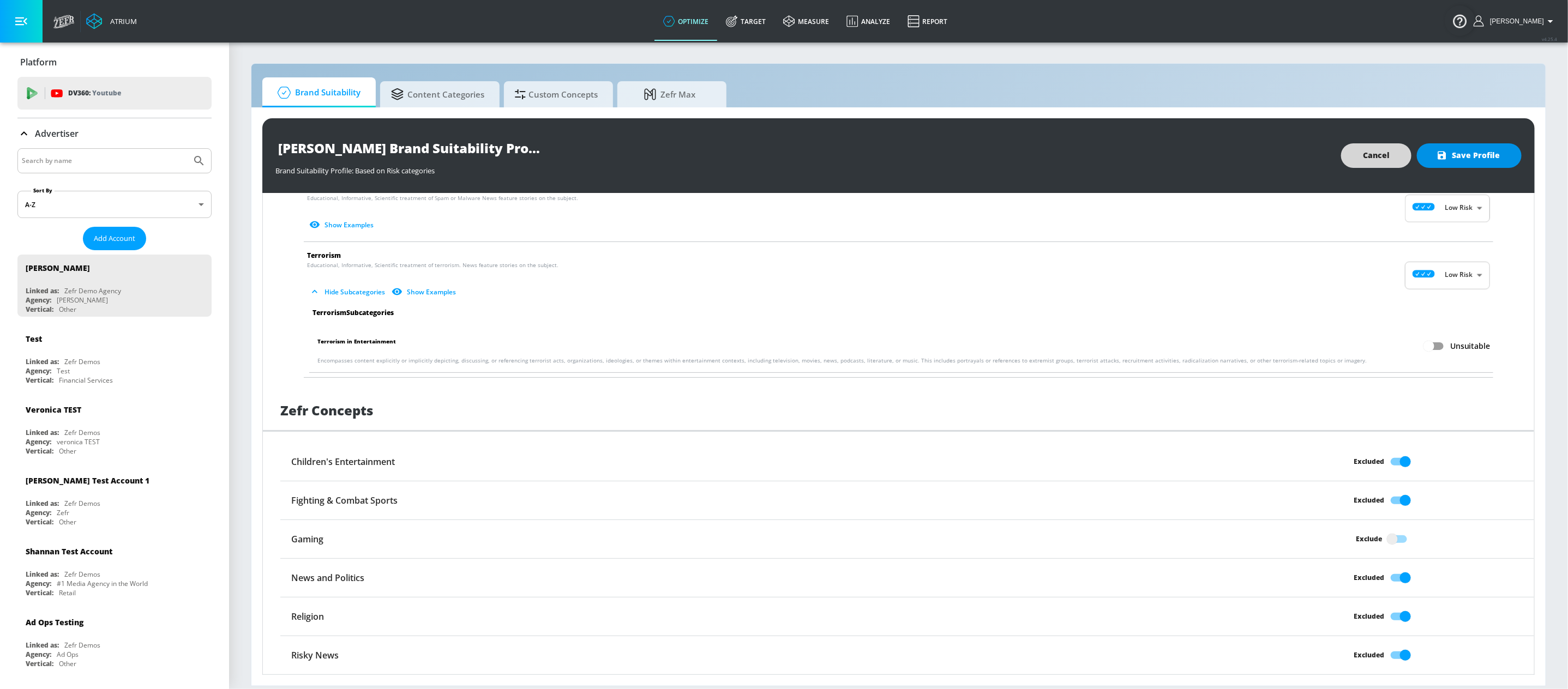
click at [1468, 151] on span "Save Profile" at bounding box center [1469, 155] width 61 height 14
